Goal: Browse casually

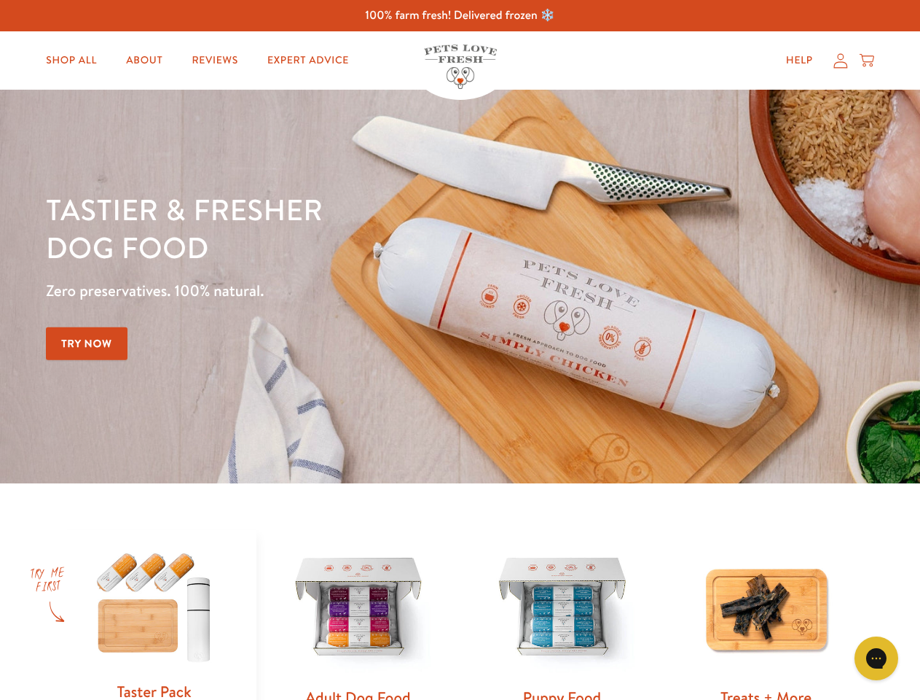
click at [460, 350] on div "Tastier & fresher dog food Zero preservatives. 100% natural. Try Now" at bounding box center [322, 286] width 552 height 192
click at [877, 658] on icon "Open gorgias live chat" at bounding box center [876, 658] width 14 height 14
